Goal: Task Accomplishment & Management: Manage account settings

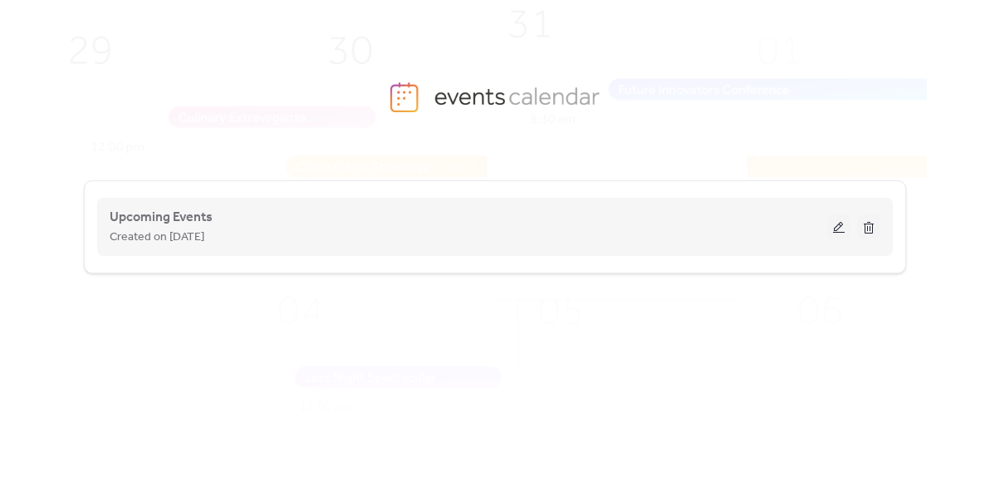
click at [415, 217] on div "Upcoming Events Created on [DATE]" at bounding box center [469, 227] width 718 height 40
click at [190, 209] on span "Upcoming Events" at bounding box center [161, 218] width 103 height 20
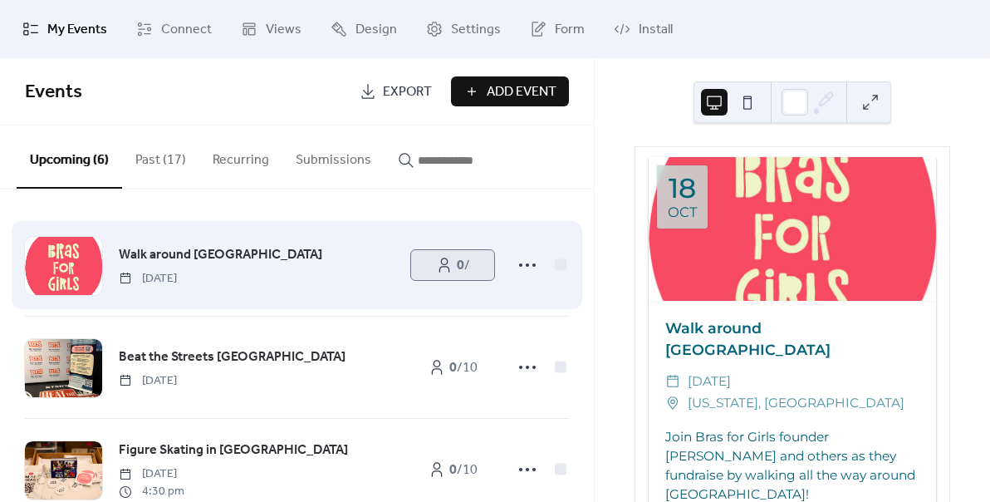
click at [460, 264] on span "0 /" at bounding box center [463, 266] width 13 height 20
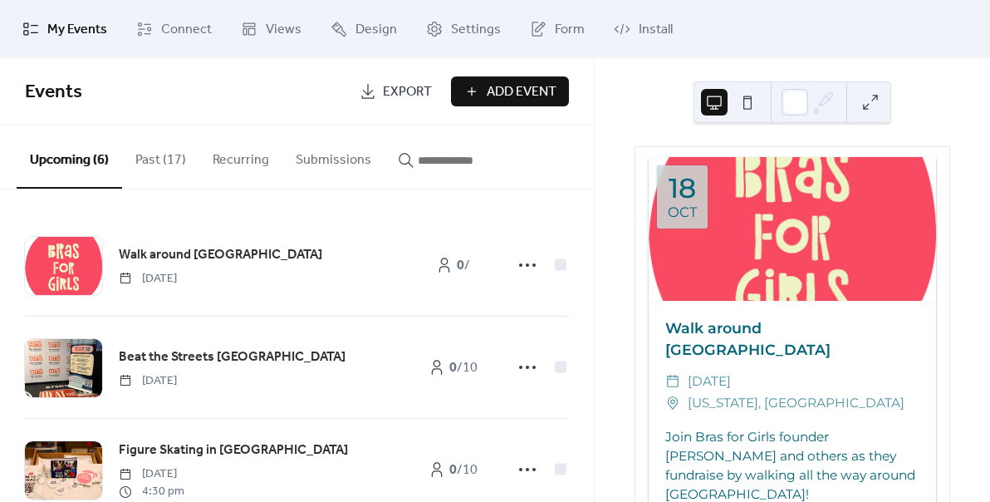
click at [688, 259] on div at bounding box center [792, 229] width 287 height 144
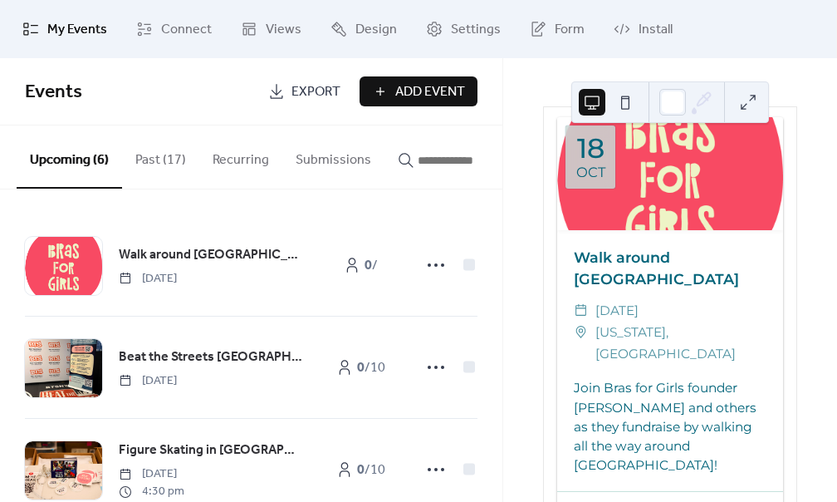
scroll to position [19, 0]
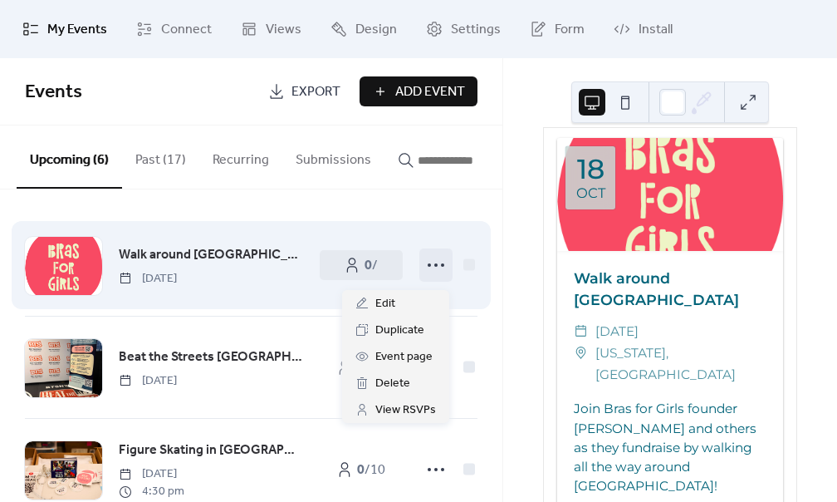
click at [427, 270] on icon at bounding box center [436, 265] width 27 height 27
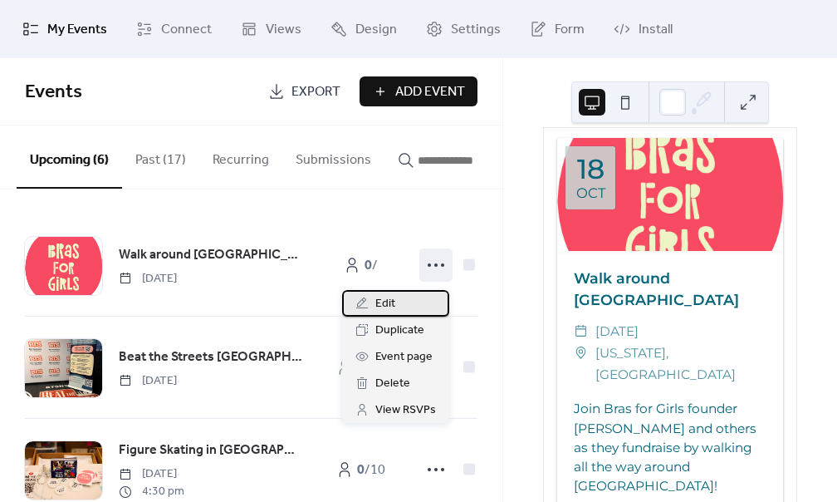
click at [386, 303] on span "Edit" at bounding box center [386, 304] width 20 height 20
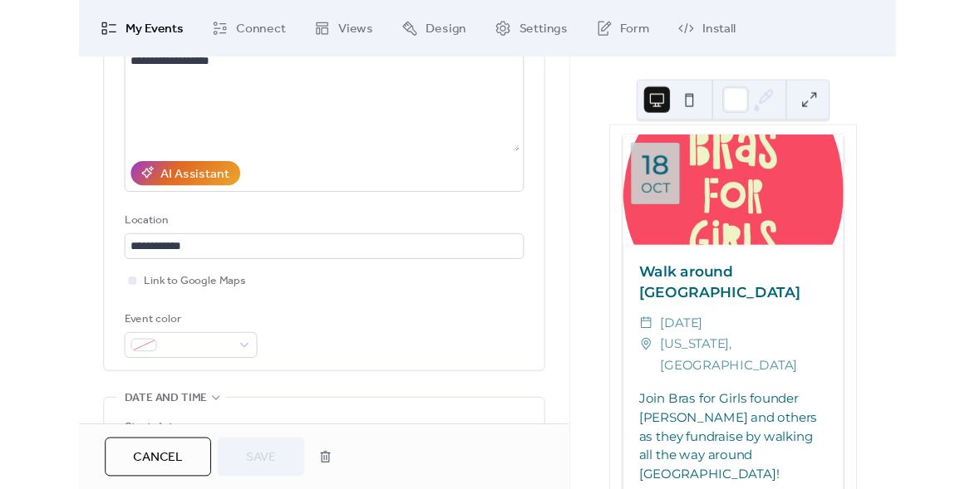
scroll to position [474, 0]
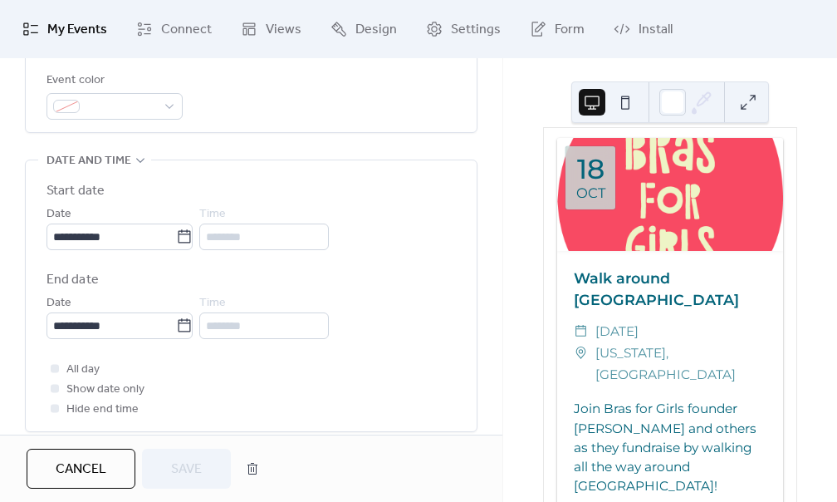
click at [179, 394] on div "All day Show date only Hide end time" at bounding box center [252, 389] width 410 height 60
click at [78, 460] on span "Cancel" at bounding box center [81, 469] width 51 height 20
